Goal: Task Accomplishment & Management: Complete application form

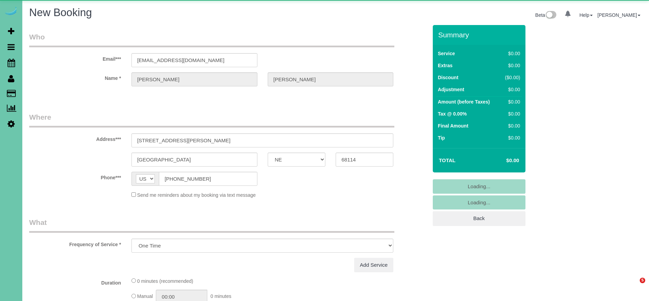
select select "NE"
select select "string:fspay-3126b6fd-cea1-46ff-aee3-1dc3b11c0a1b"
select select "object:25406"
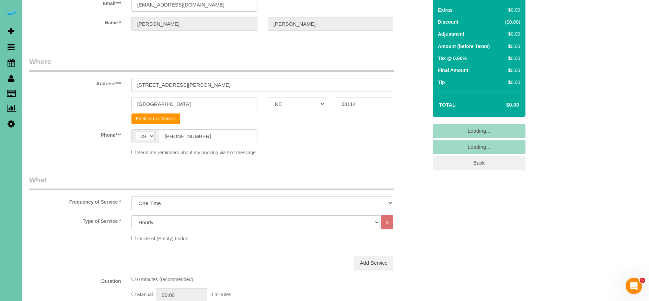
scroll to position [60, 0]
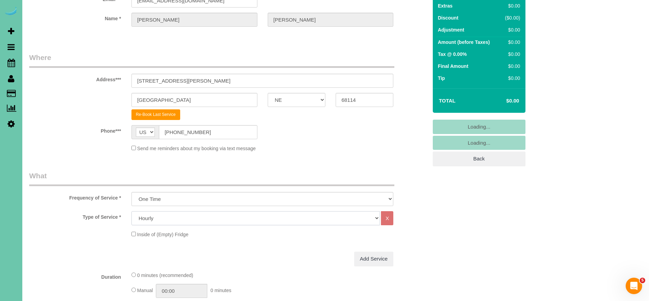
click at [168, 218] on select "Hourly 2.5 Hour Custom Clean 3.5 Hour Custom Clean commercial 1000 Square Feet …" at bounding box center [255, 218] width 249 height 14
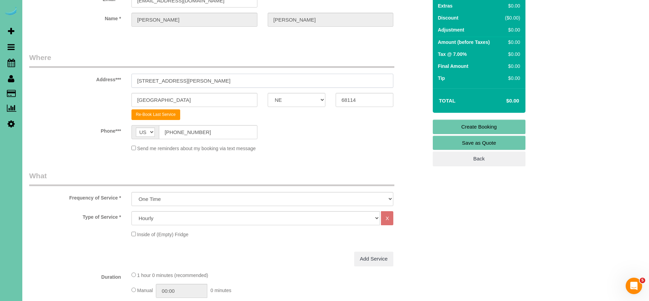
drag, startPoint x: 174, startPoint y: 79, endPoint x: 93, endPoint y: 76, distance: 81.0
click at [93, 76] on div "Address*** [STREET_ADDRESS][PERSON_NAME]" at bounding box center [228, 69] width 408 height 35
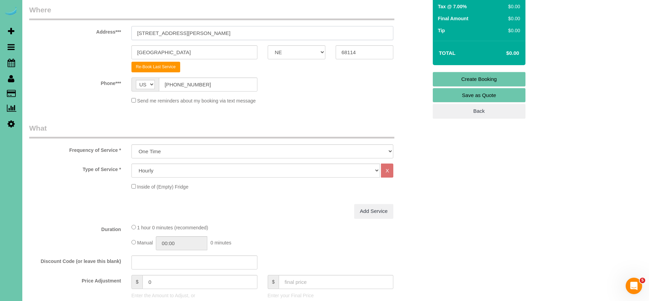
scroll to position [108, 0]
click at [180, 172] on select "Hourly 2.5 Hour Custom Clean 3.5 Hour Custom Clean commercial 1000 Square Feet …" at bounding box center [255, 170] width 249 height 14
select select "79"
click at [131, 163] on select "Hourly 2.5 Hour Custom Clean 3.5 Hour Custom Clean commercial 1000 Square Feet …" at bounding box center [255, 170] width 249 height 14
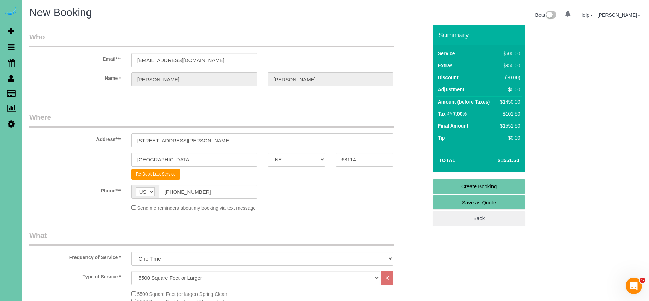
scroll to position [118, 0]
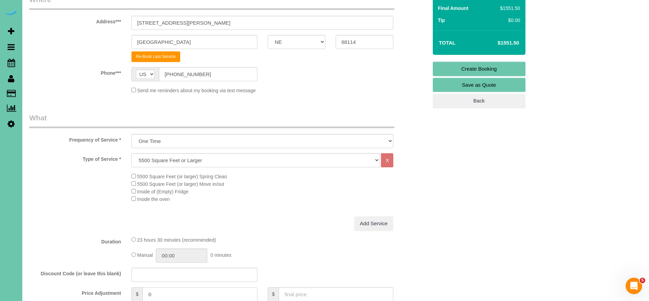
drag, startPoint x: 145, startPoint y: 292, endPoint x: 122, endPoint y: 294, distance: 22.4
click at [123, 293] on div "Price Adjustment $ 0 Enter the Amount to Adjust, or $ Enter your Final Price" at bounding box center [228, 300] width 408 height 27
type input "-284"
click at [259, 223] on div "Add Service" at bounding box center [262, 223] width 272 height 14
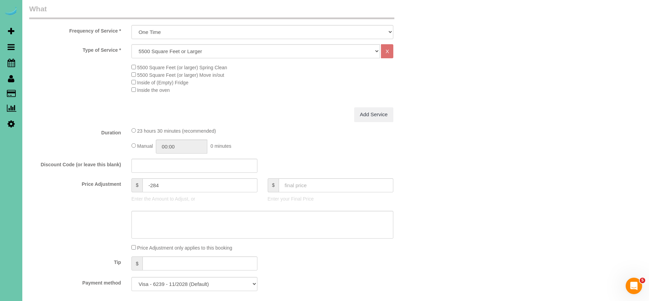
scroll to position [230, 0]
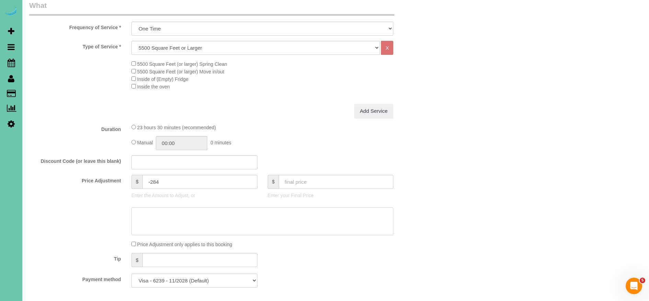
click at [190, 223] on textarea at bounding box center [262, 221] width 262 height 28
type textarea "$901-1166"
click at [304, 139] on div "Manual 00:00 0 minutes" at bounding box center [262, 143] width 262 height 14
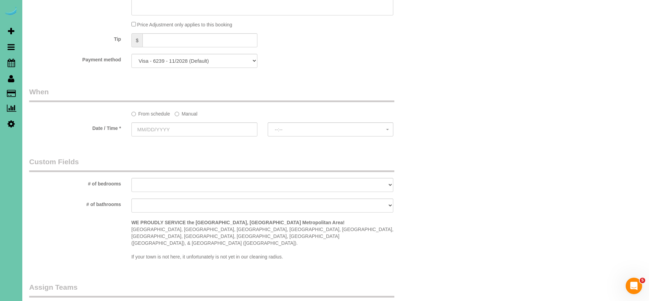
scroll to position [457, 0]
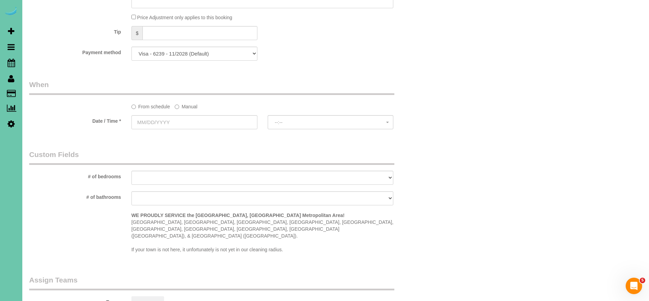
drag, startPoint x: 187, startPoint y: 105, endPoint x: 173, endPoint y: 115, distance: 16.6
click at [187, 105] on label "Manual" at bounding box center [186, 105] width 23 height 9
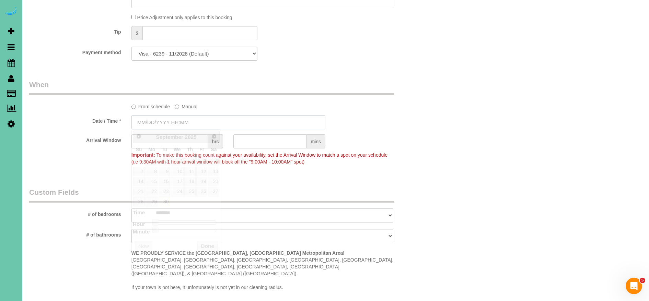
drag, startPoint x: 146, startPoint y: 123, endPoint x: 142, endPoint y: 122, distance: 4.2
click at [146, 123] on input "text" at bounding box center [228, 122] width 194 height 14
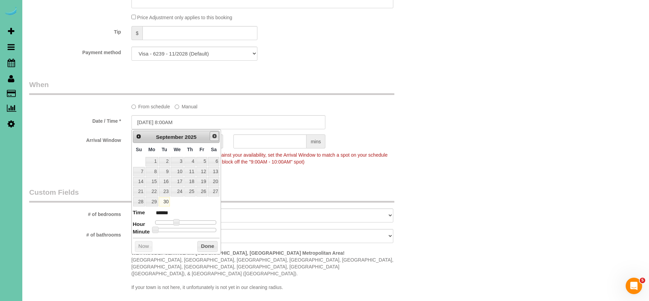
click at [213, 134] on span "Next" at bounding box center [214, 135] width 5 height 5
click at [153, 202] on link "27" at bounding box center [151, 201] width 13 height 9
type input "[DATE] 8:00AM"
drag, startPoint x: 214, startPoint y: 250, endPoint x: 222, endPoint y: 216, distance: 35.2
click at [214, 250] on button "Done" at bounding box center [207, 246] width 20 height 11
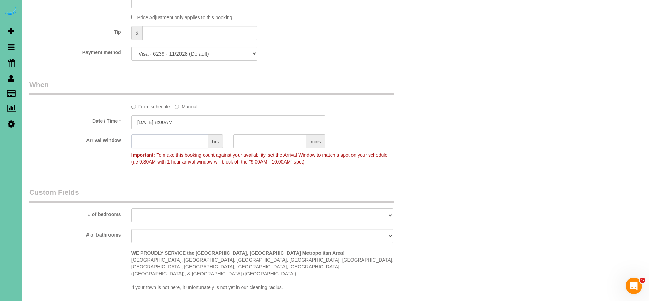
click at [167, 144] on input "text" at bounding box center [169, 141] width 76 height 14
click at [298, 140] on input "text" at bounding box center [269, 141] width 73 height 14
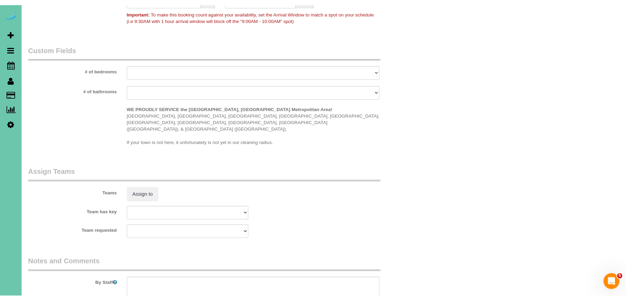
scroll to position [688, 0]
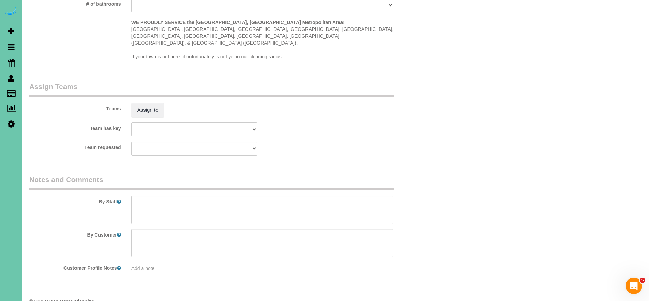
type input "30"
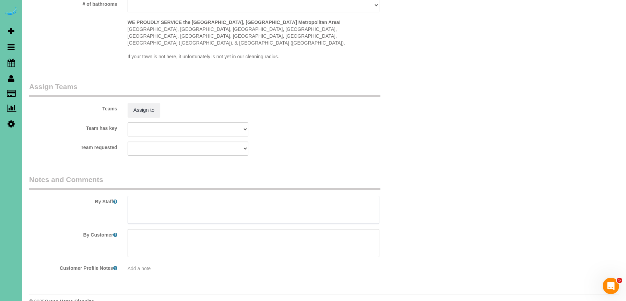
click at [156, 199] on textarea at bounding box center [254, 210] width 252 height 28
type textarea "."
paste textarea "2. Ring doorbell and then Front door is unlocked GC just in case it is not 0927…"
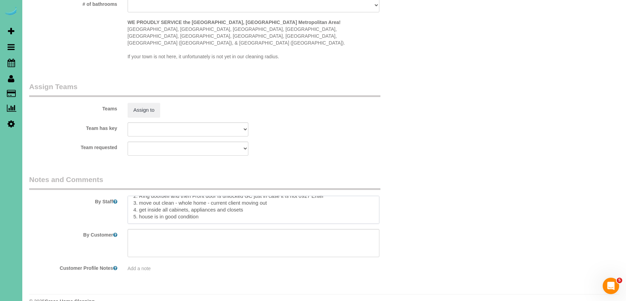
scroll to position [23, 0]
paste textarea "Lore ipsu do sitametcon adipi - el seddo ei temp incid utlabore etdol ma aliqua…"
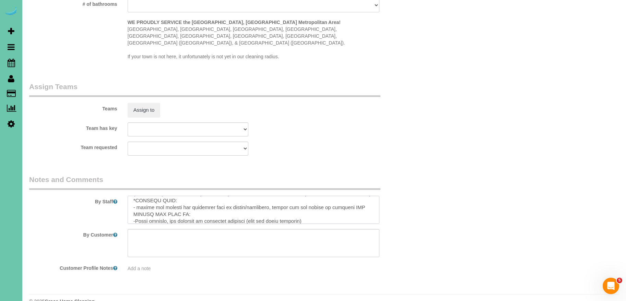
scroll to position [164, 0]
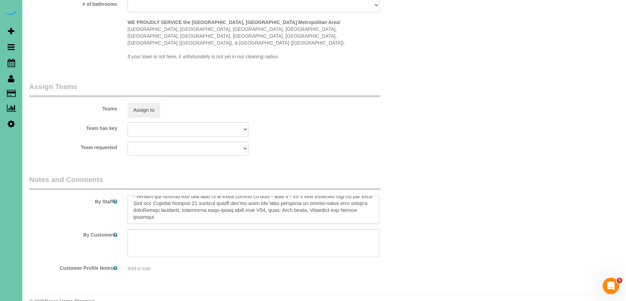
click at [161, 205] on textarea at bounding box center [254, 210] width 252 height 28
type textarea "3. loremi 3. Dolo sitametc adi elit Seddo eius te incididu UT labo et dolo ma a…"
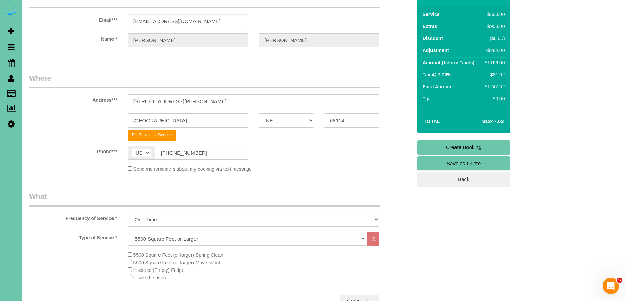
scroll to position [78, 0]
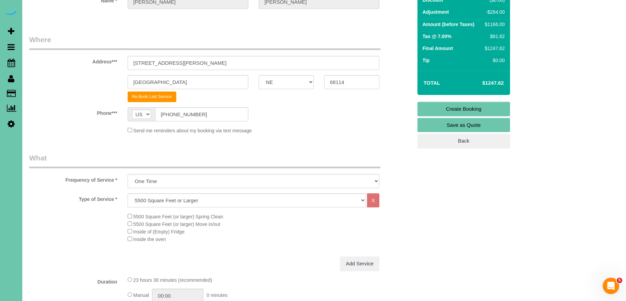
click at [468, 103] on link "Create Booking" at bounding box center [463, 109] width 93 height 14
